Goal: Task Accomplishment & Management: Use online tool/utility

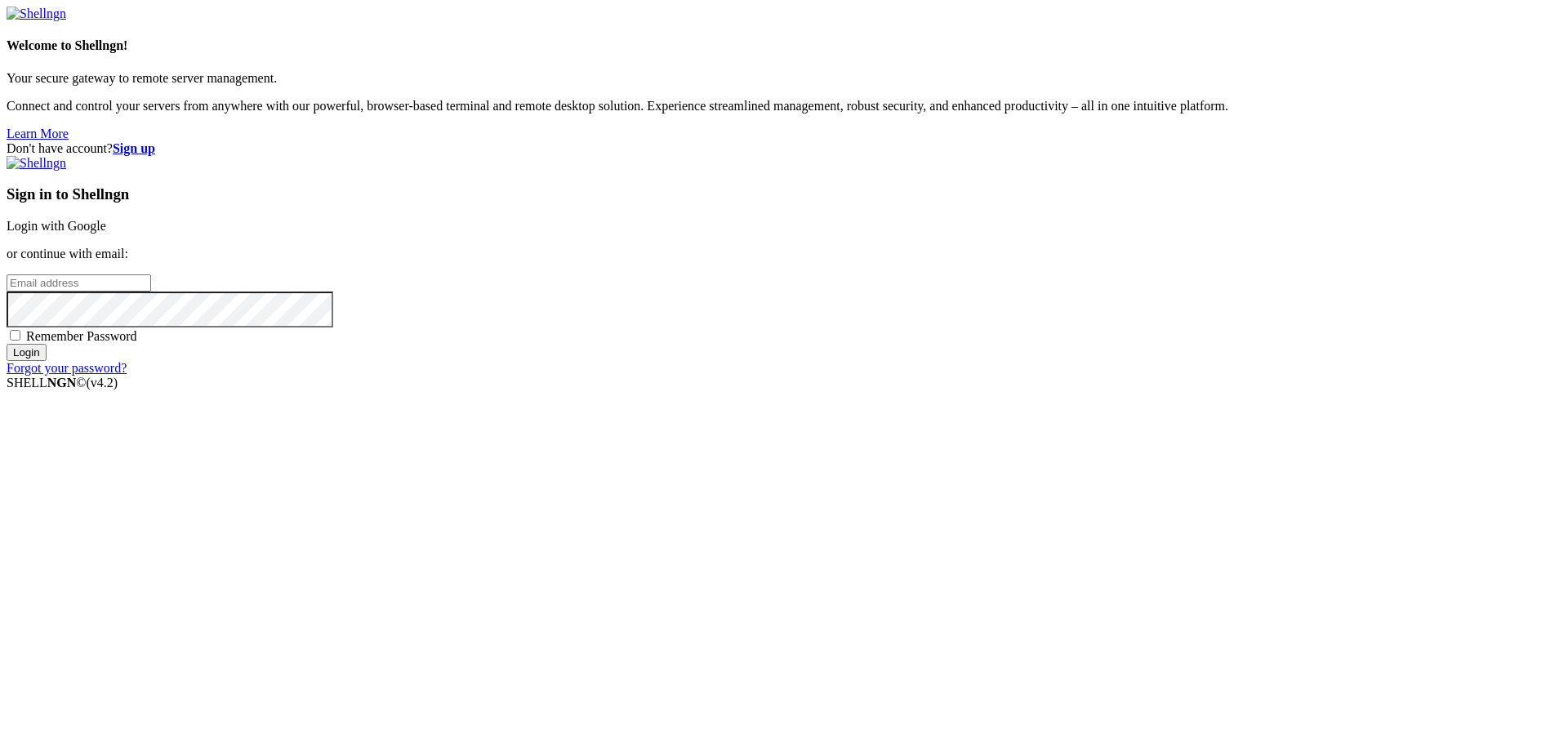
click at [106, 232] on link "Login with Google" at bounding box center [56, 226] width 100 height 14
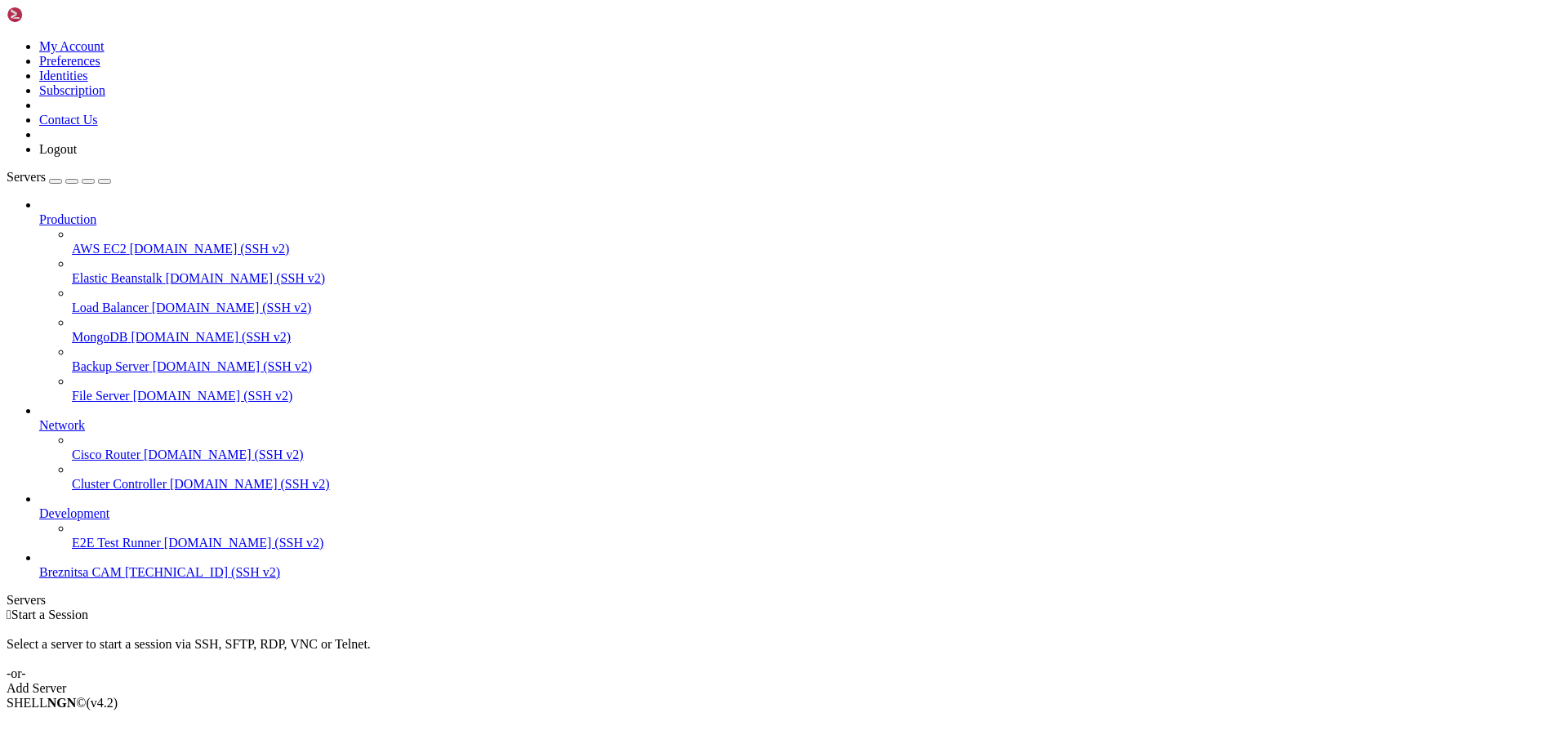
click at [122, 579] on span "Breznitsa CAM" at bounding box center [80, 572] width 82 height 14
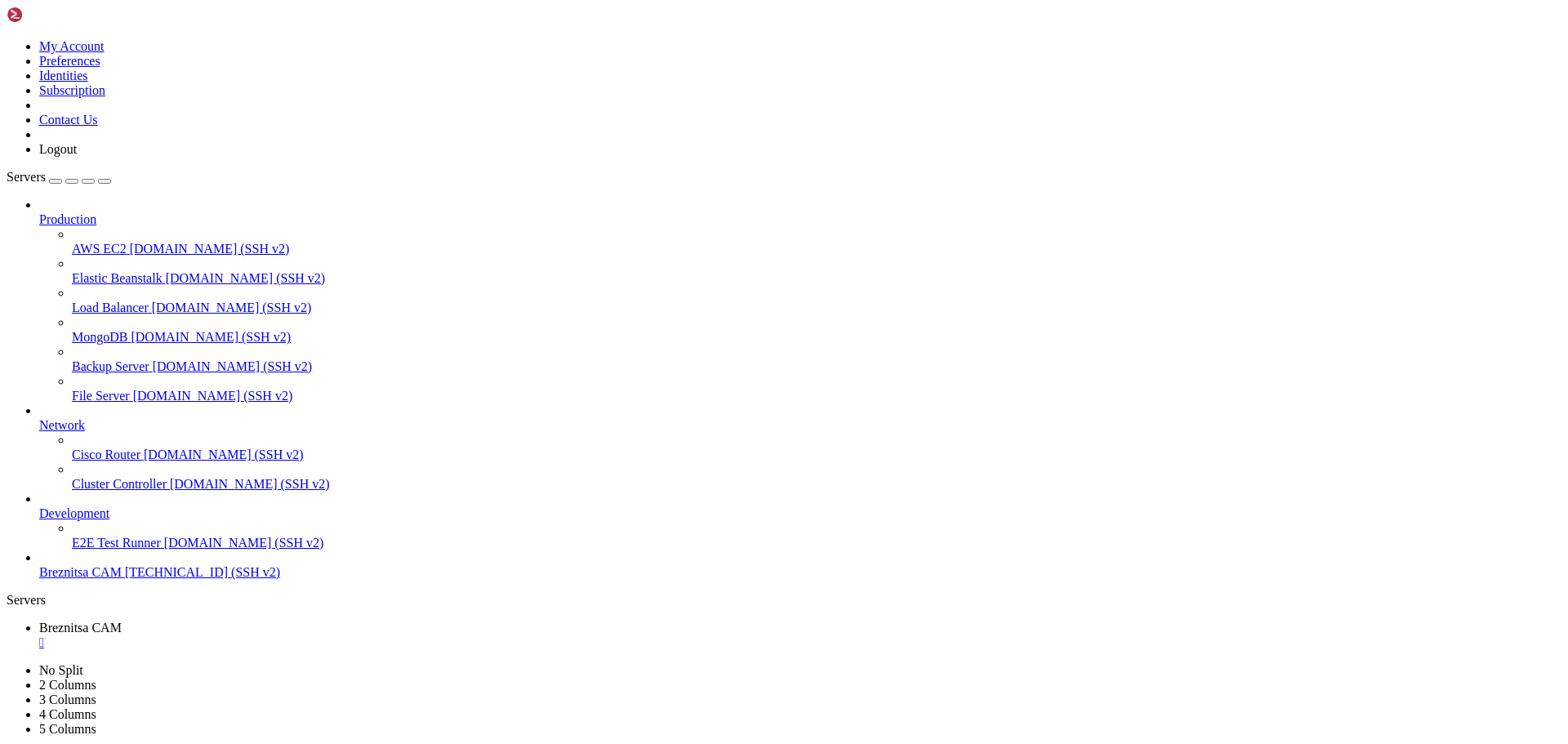
drag, startPoint x: 612, startPoint y: 1308, endPoint x: 369, endPoint y: 1285, distance: 244.1
drag, startPoint x: 13, startPoint y: 1234, endPoint x: 261, endPoint y: 1491, distance: 357.1
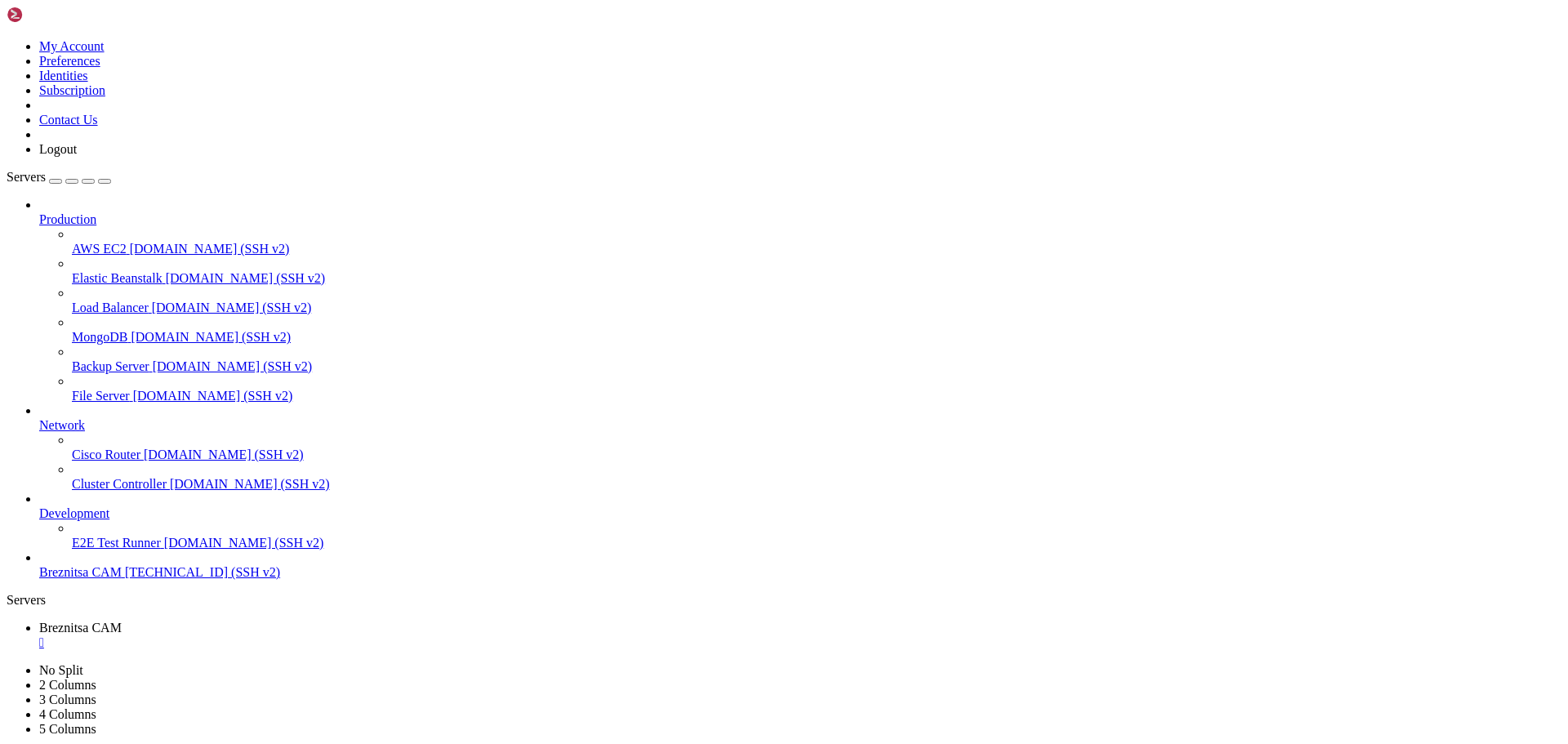
drag, startPoint x: 312, startPoint y: 1520, endPoint x: 269, endPoint y: 1529, distance: 43.9
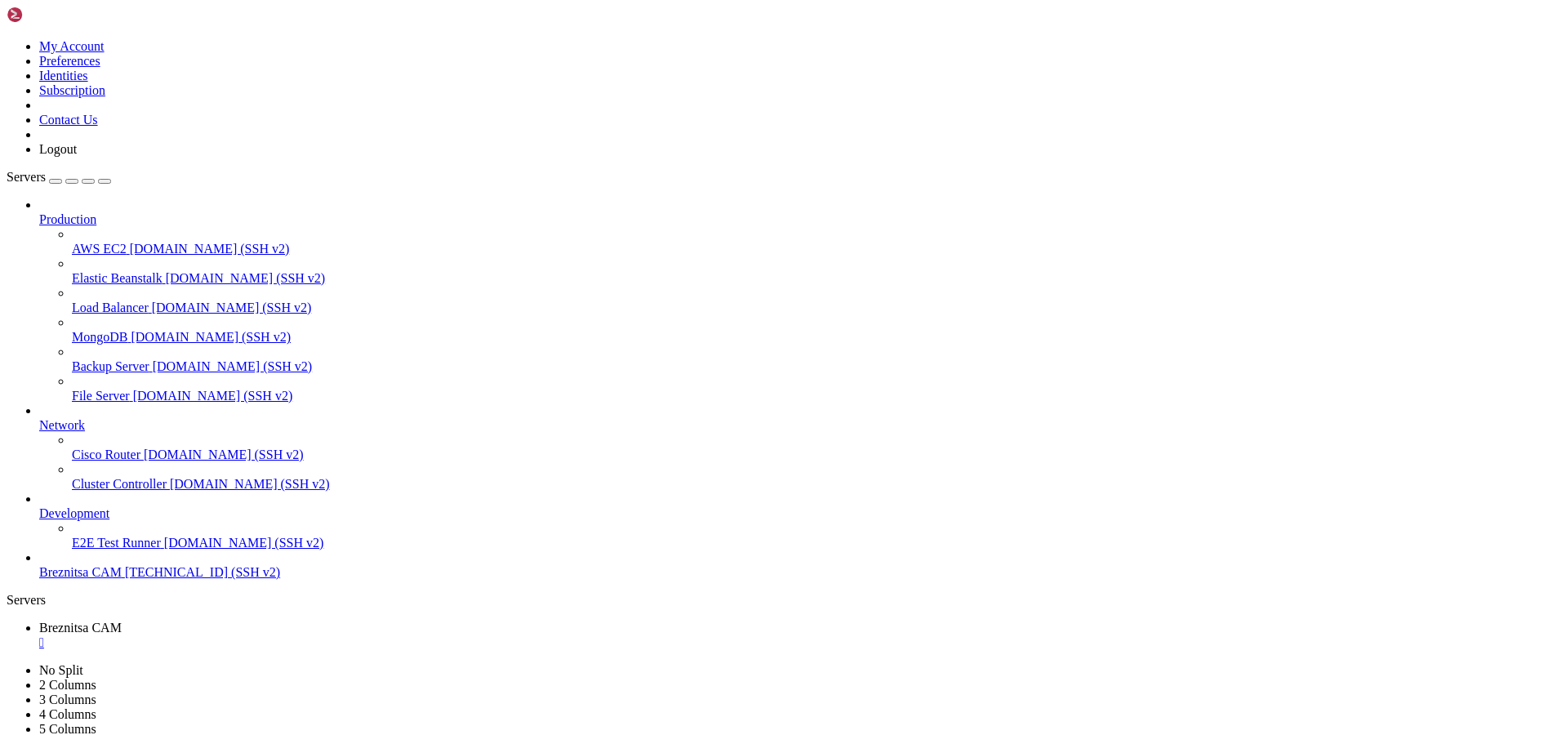
drag, startPoint x: 13, startPoint y: 956, endPoint x: 775, endPoint y: 1503, distance: 938.0
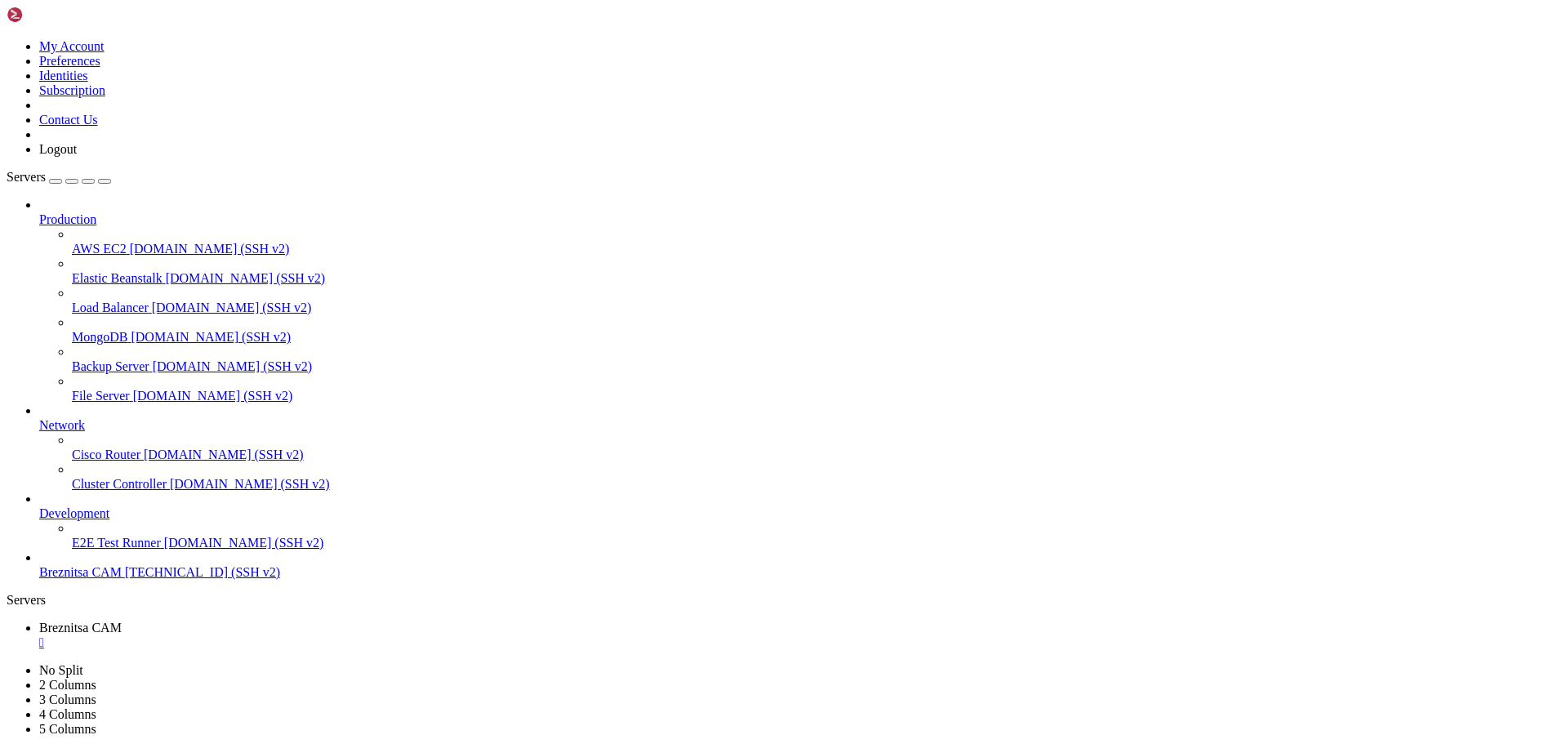
scroll to position [1014, 0]
drag, startPoint x: 423, startPoint y: 1506, endPoint x: 326, endPoint y: 1488, distance: 98.7
drag, startPoint x: 466, startPoint y: 1513, endPoint x: 296, endPoint y: 1485, distance: 172.3
